Goal: Find specific page/section: Find specific page/section

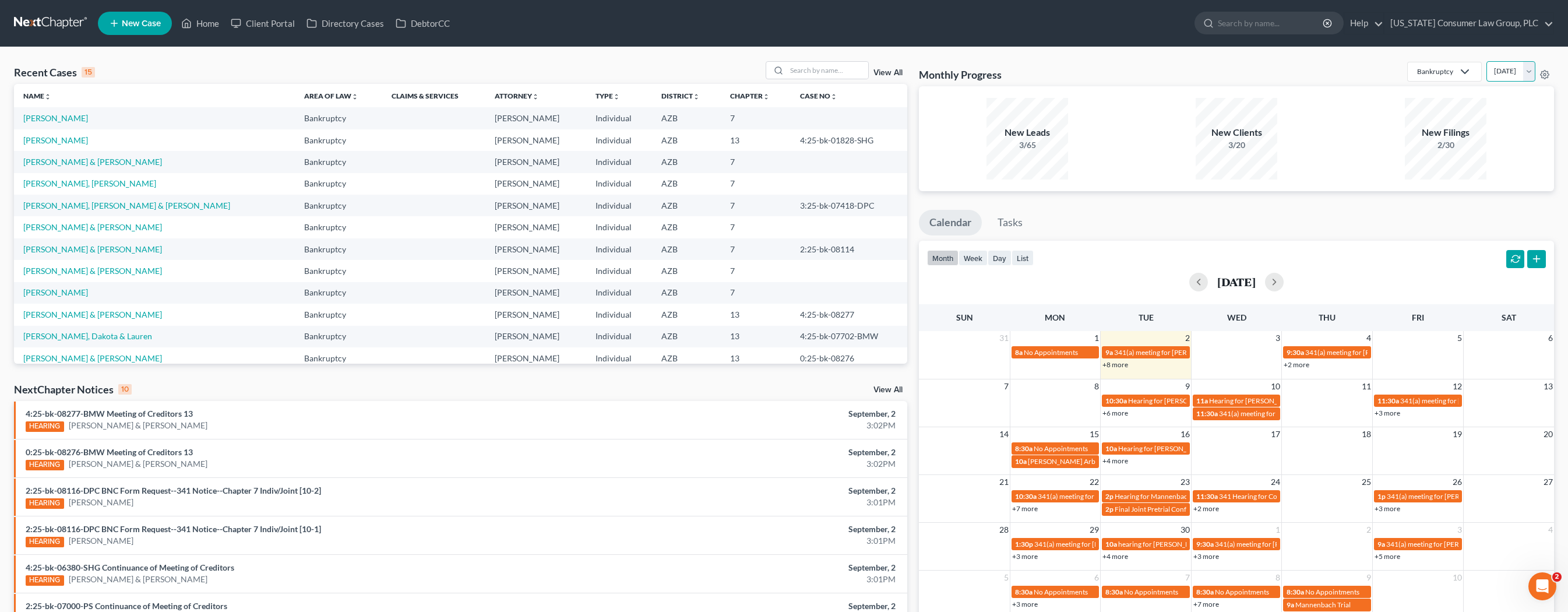
click at [1507, 69] on select "[DATE] [DATE] [DATE] [DATE] [DATE] [DATE] [DATE] [DATE] [DATE] [DATE] [DATE] [D…" at bounding box center [1511, 71] width 49 height 20
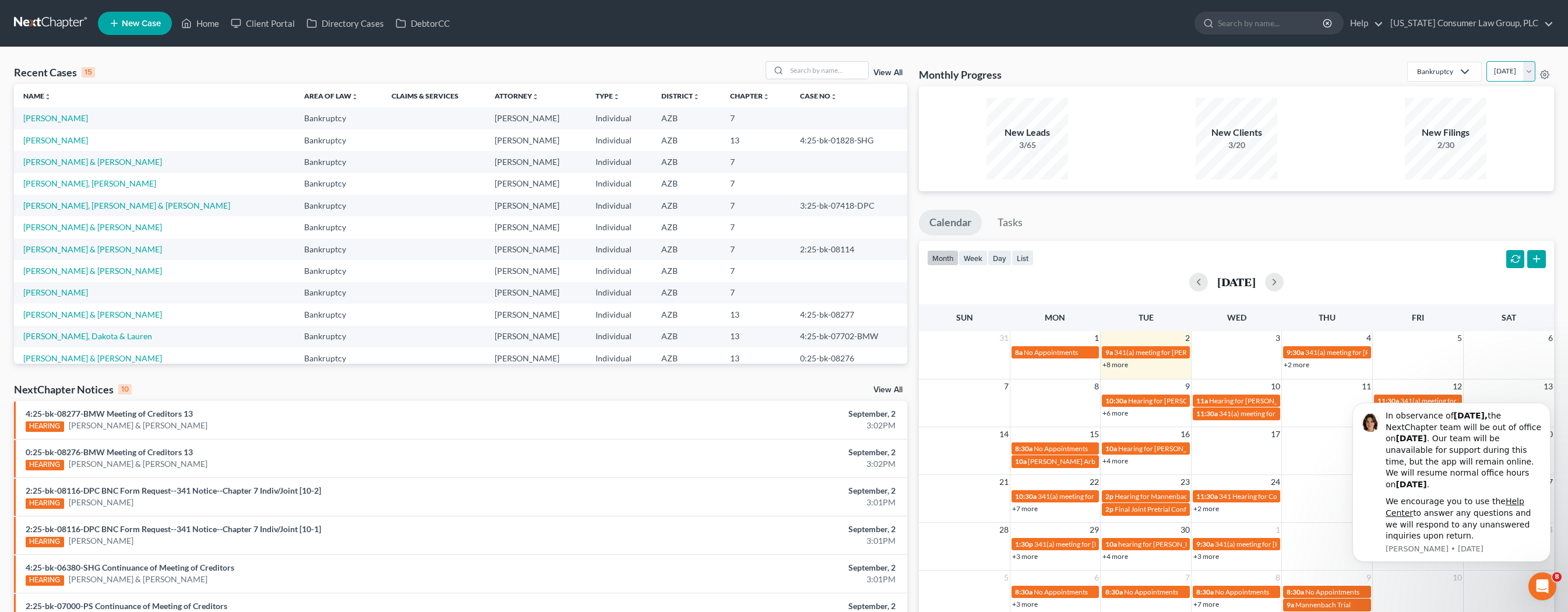
click at [1486, 61] on select "[DATE] [DATE] [DATE] [DATE] [DATE] [DATE] [DATE] [DATE] [DATE] [DATE] [DATE] [D…" at bounding box center [1511, 71] width 49 height 20
click at [1521, 77] on select "[DATE] [DATE] [DATE] [DATE] [DATE] [DATE] [DATE] [DATE] [DATE] [DATE] [DATE] [D…" at bounding box center [1511, 71] width 49 height 20
select select "1"
click at [1486, 61] on select "[DATE] [DATE] [DATE] [DATE] [DATE] [DATE] [DATE] [DATE] [DATE] [DATE] [DATE] [D…" at bounding box center [1511, 71] width 49 height 20
click at [1441, 133] on div "New Filings" at bounding box center [1446, 132] width 82 height 14
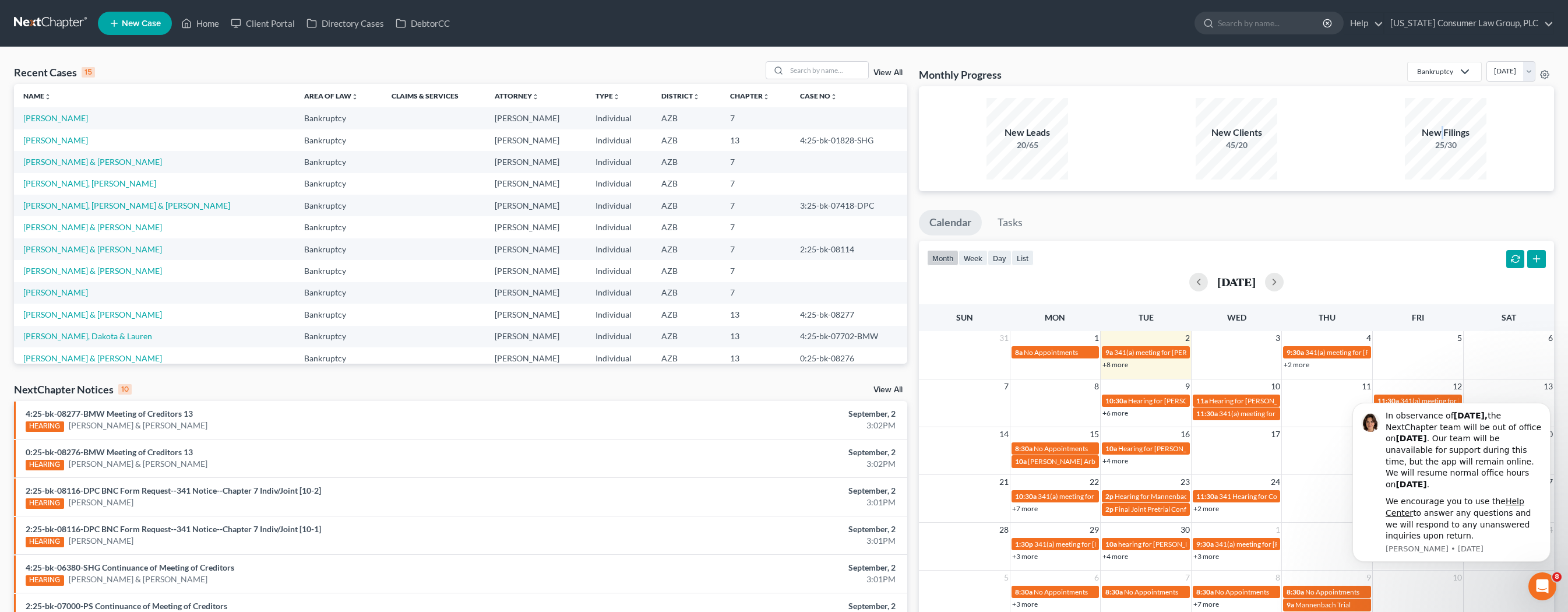
click at [1441, 133] on div "New Filings" at bounding box center [1446, 132] width 82 height 14
click at [888, 73] on link "View All" at bounding box center [888, 73] width 29 height 8
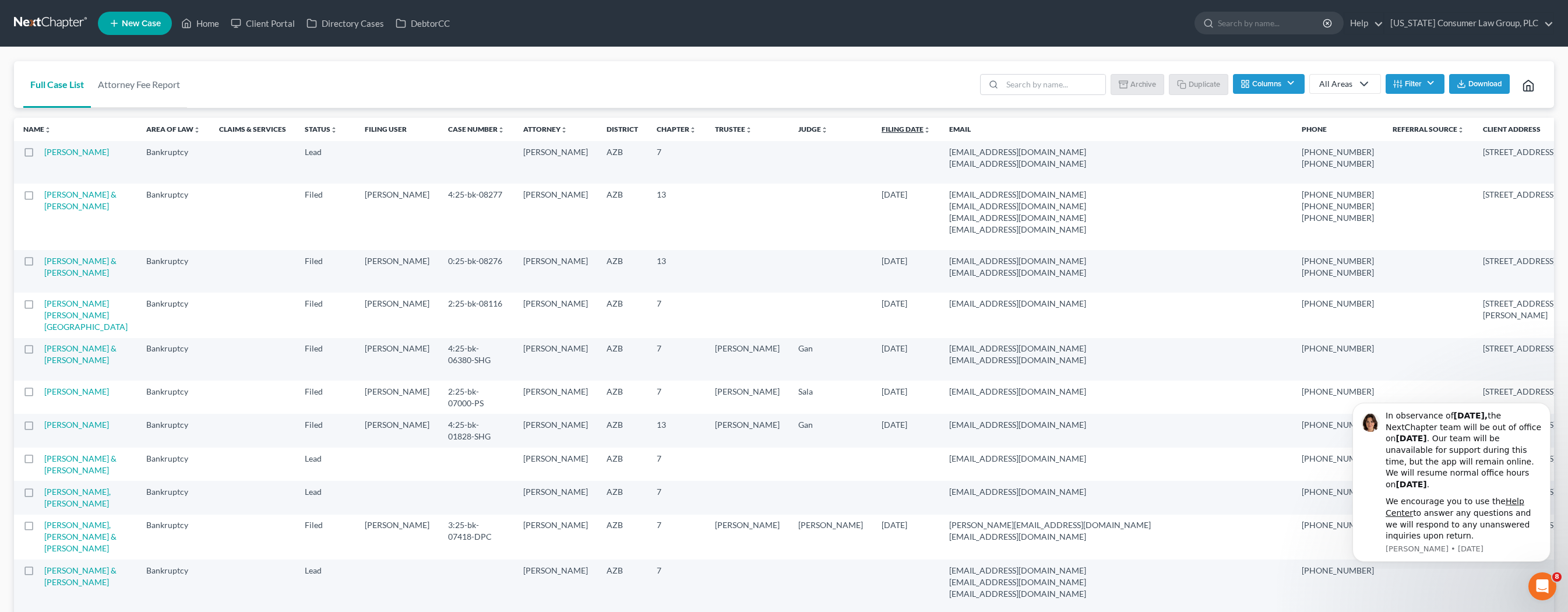
click at [882, 128] on link "Filing Date unfold_more expand_more expand_less" at bounding box center [906, 128] width 49 height 8
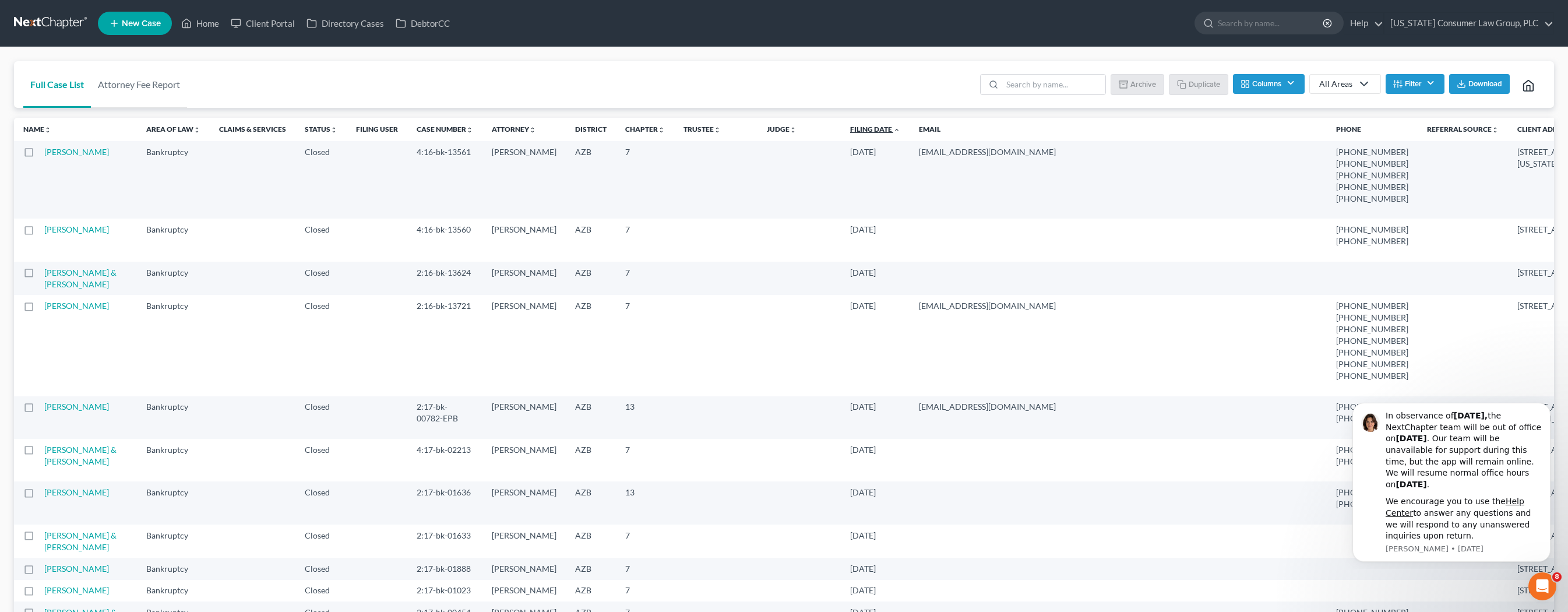
click at [850, 132] on link "Filing Date unfold_more expand_more expand_less" at bounding box center [875, 128] width 50 height 8
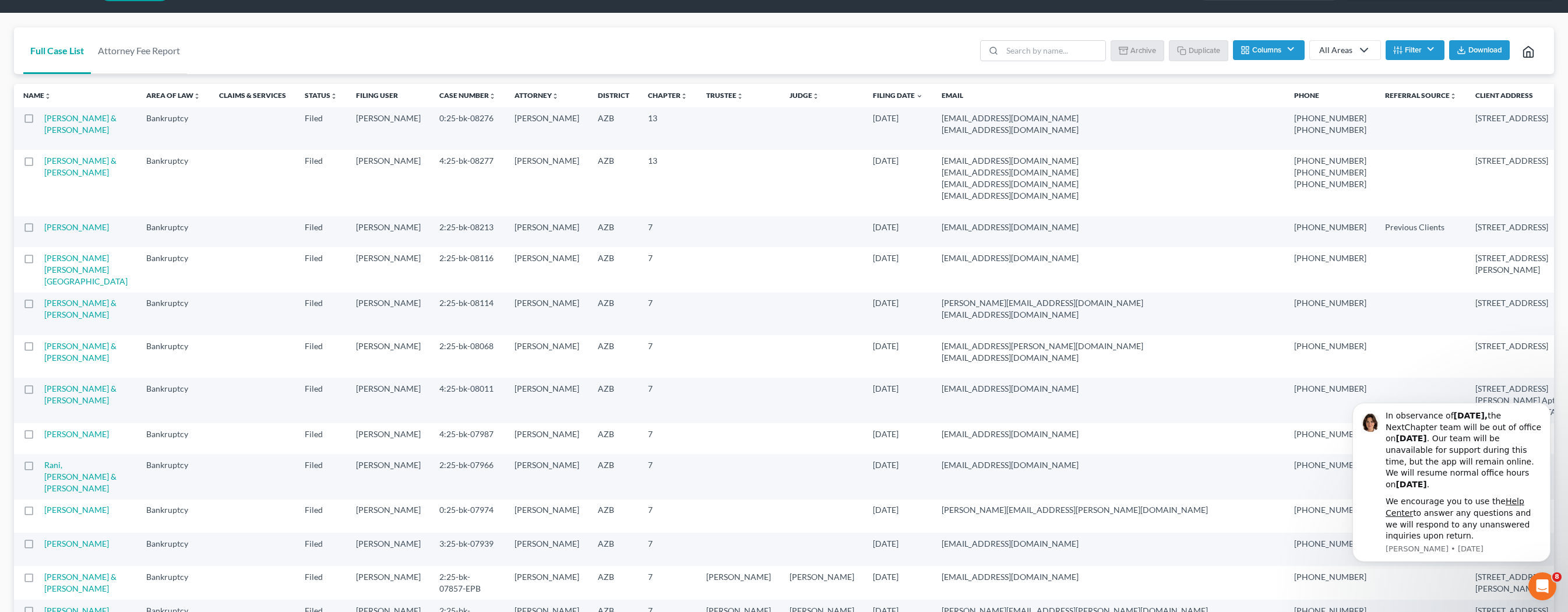
scroll to position [32, 0]
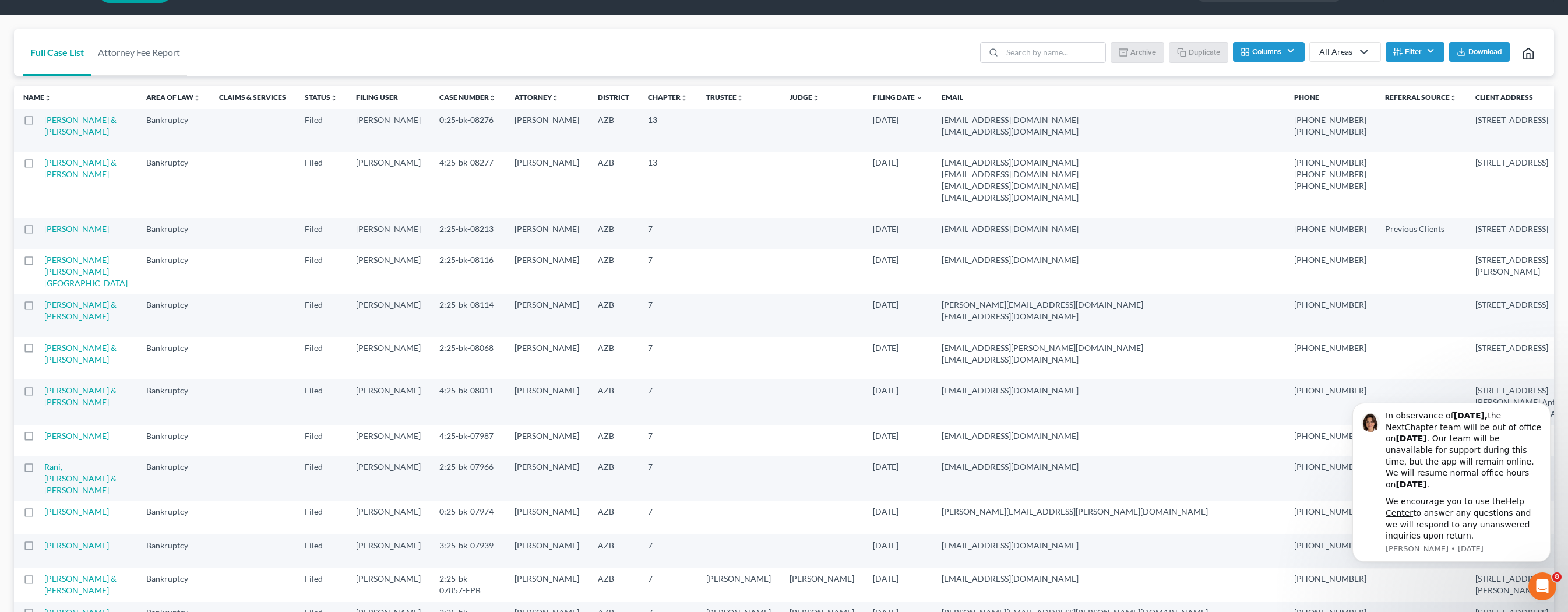
click at [1464, 49] on icon "button" at bounding box center [1461, 52] width 9 height 9
click at [1543, 410] on button "Dismiss notification" at bounding box center [1547, 406] width 15 height 15
